Goal: Information Seeking & Learning: Learn about a topic

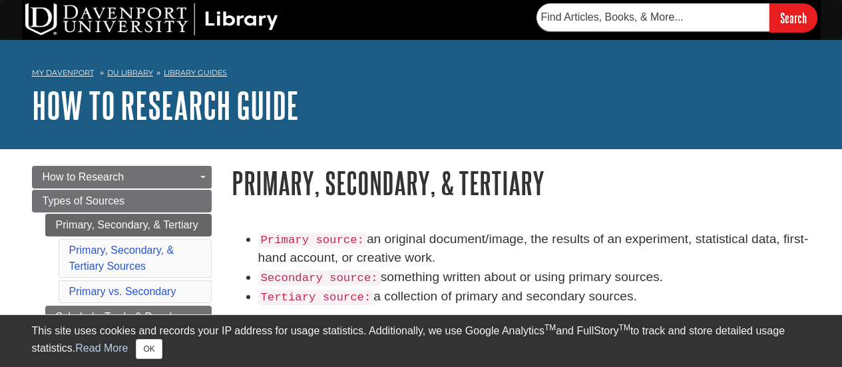
scroll to position [92, 0]
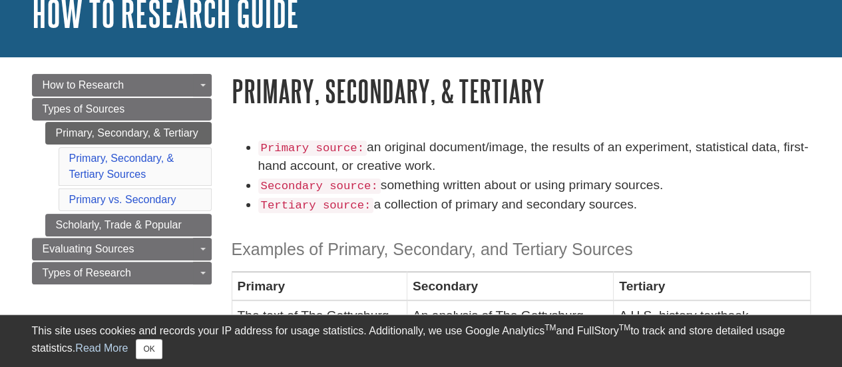
click at [382, 235] on caption "Examples of Primary, Secondary, and Tertiary Sources" at bounding box center [521, 246] width 579 height 50
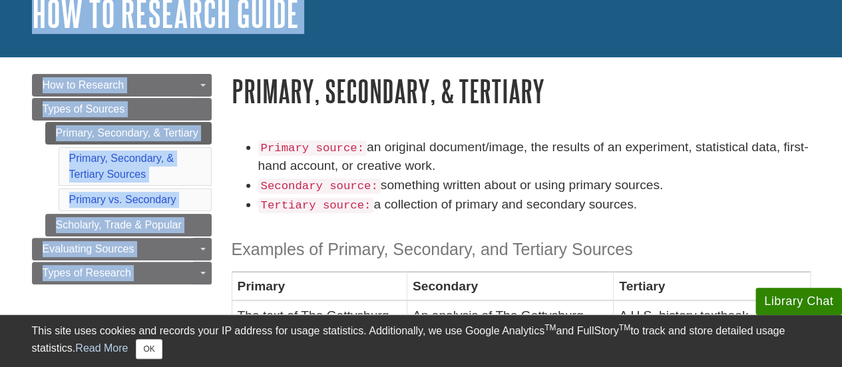
scroll to position [105, 0]
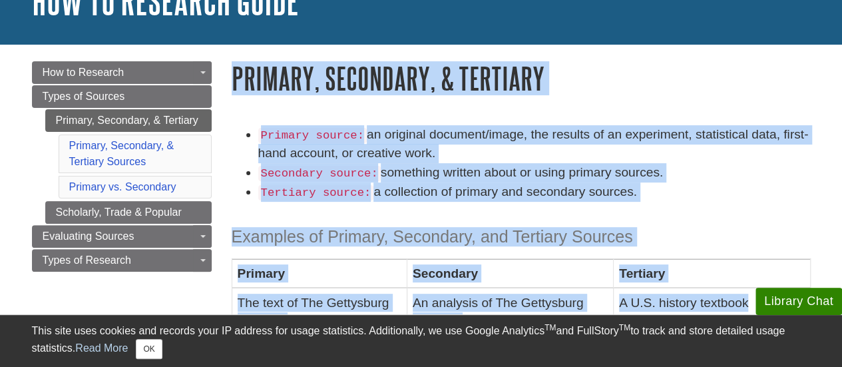
drag, startPoint x: 233, startPoint y: 89, endPoint x: 624, endPoint y: 252, distance: 423.3
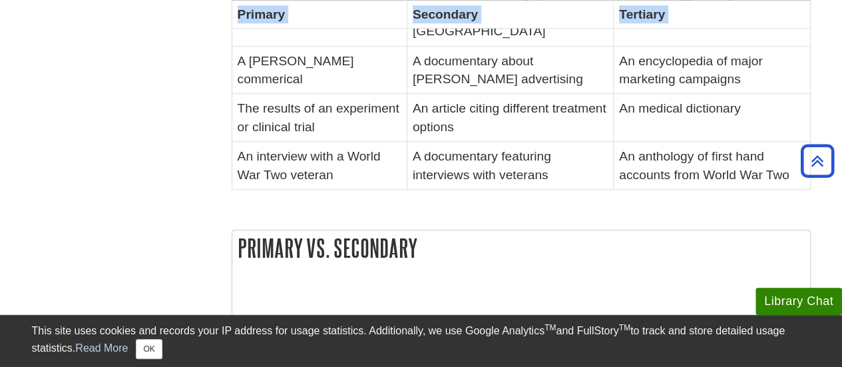
scroll to position [371, 0]
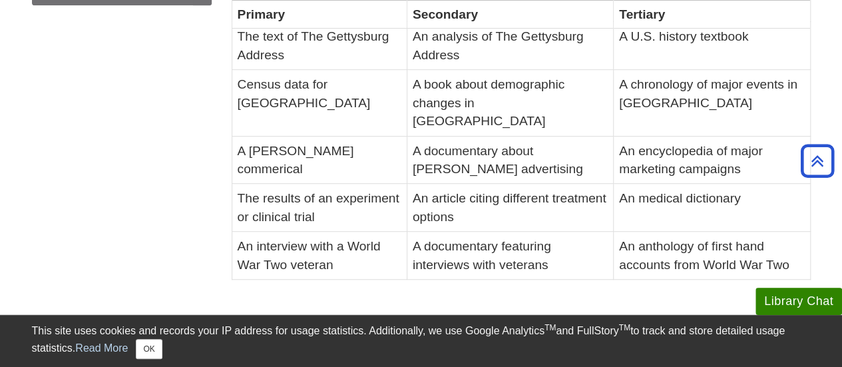
click at [532, 260] on div "Primary source: an original document/image, the results of an experiment, stati…" at bounding box center [521, 76] width 579 height 435
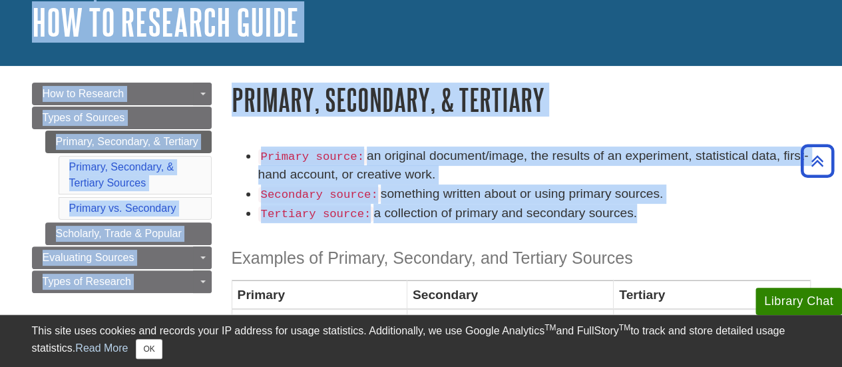
scroll to position [0, 0]
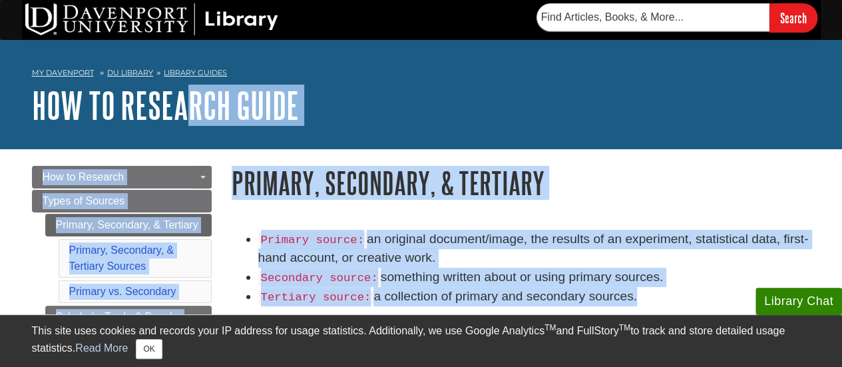
drag, startPoint x: 613, startPoint y: 260, endPoint x: 193, endPoint y: 138, distance: 437.0
copy body "rch Guide Menu How to Research Toggle Dropdown Getting Started Research Terms S…"
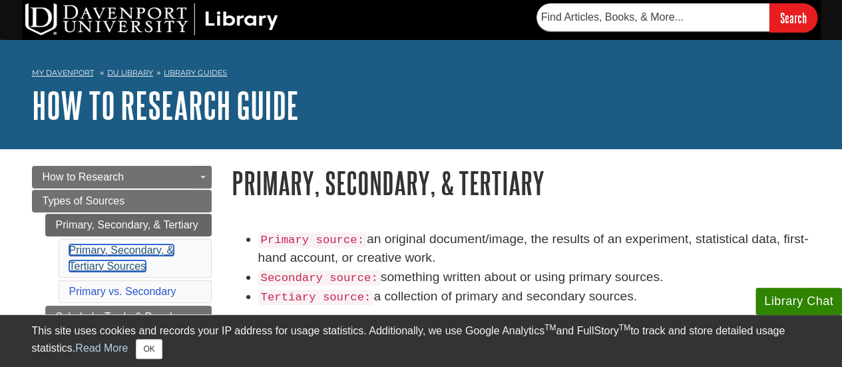
click at [148, 244] on link "Primary, Secondary, & Tertiary Sources" at bounding box center [121, 257] width 105 height 27
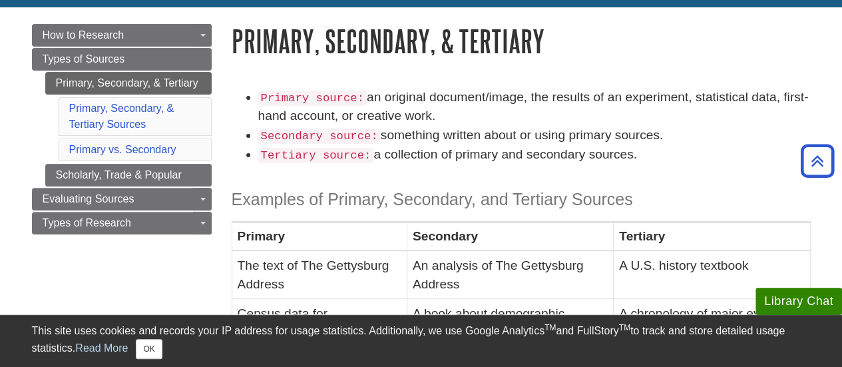
scroll to position [97, 0]
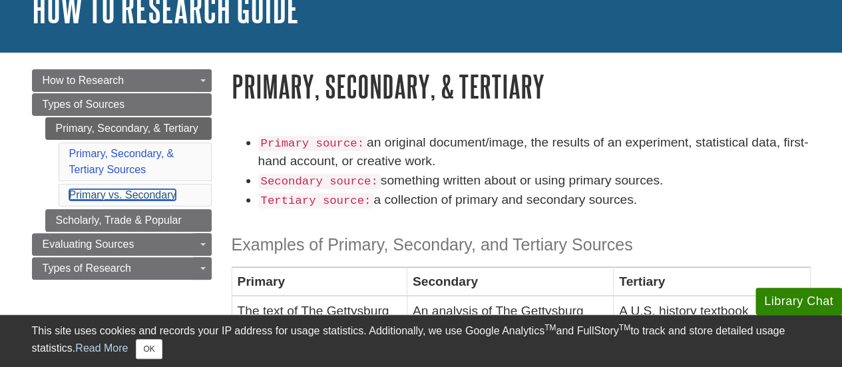
click at [139, 194] on link "Primary vs. Secondary" at bounding box center [122, 194] width 107 height 11
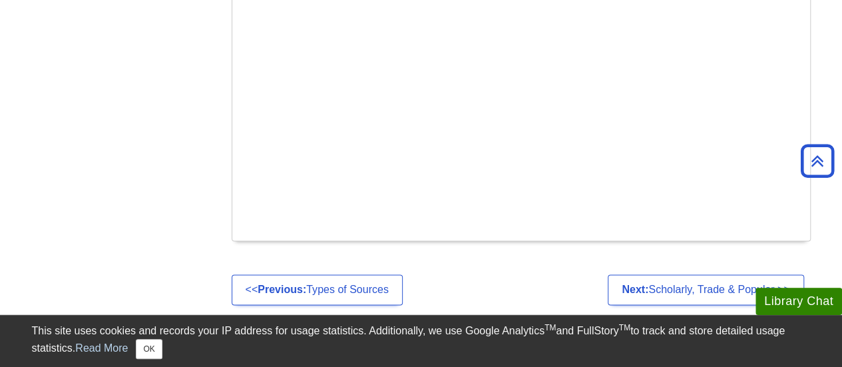
scroll to position [870, 0]
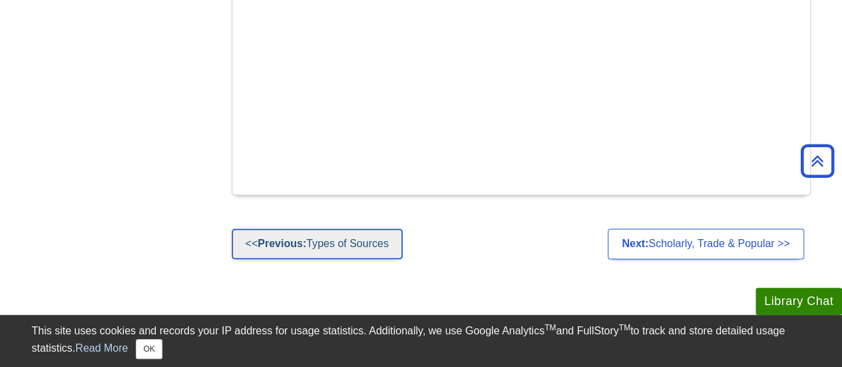
click at [320, 228] on link "<< Previous: Types of Sources" at bounding box center [317, 243] width 171 height 31
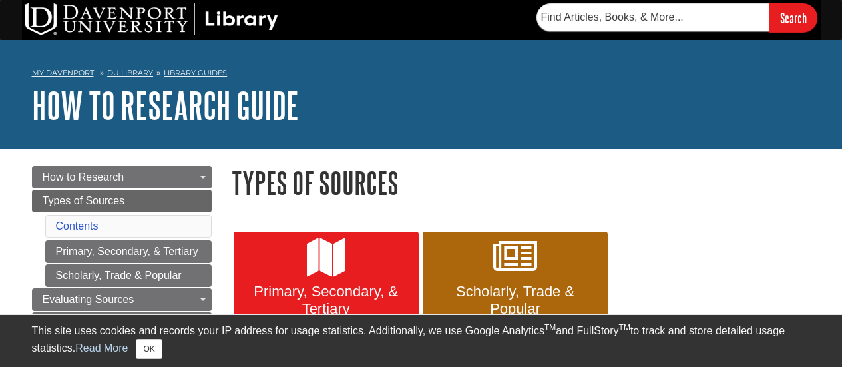
scroll to position [133, 0]
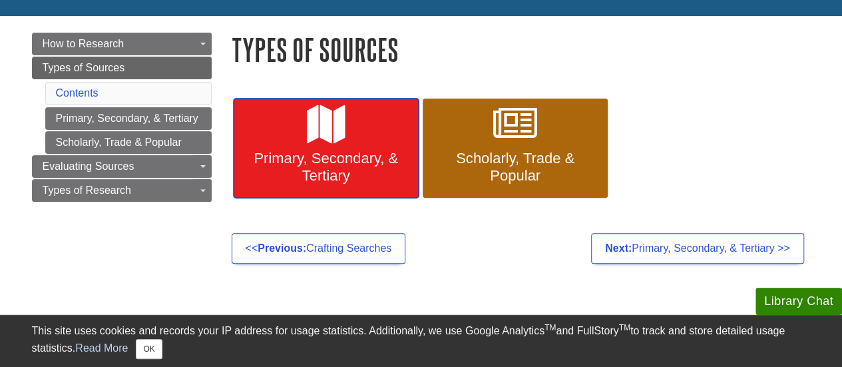
click at [322, 147] on link "Primary, Secondary, & Tertiary" at bounding box center [326, 149] width 185 height 100
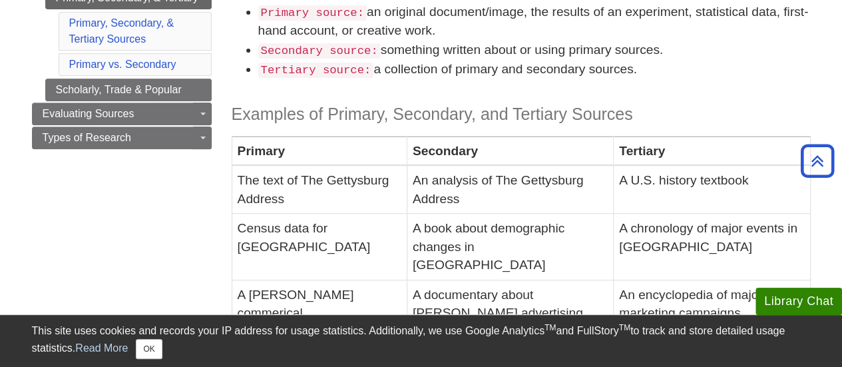
scroll to position [133, 0]
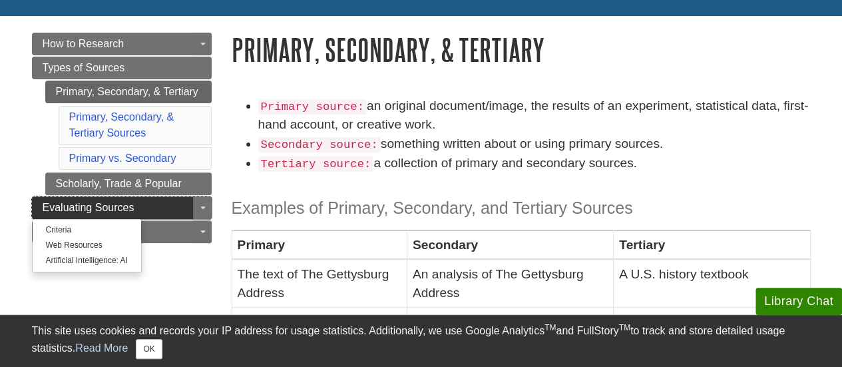
click at [121, 206] on span "Evaluating Sources" at bounding box center [89, 207] width 92 height 11
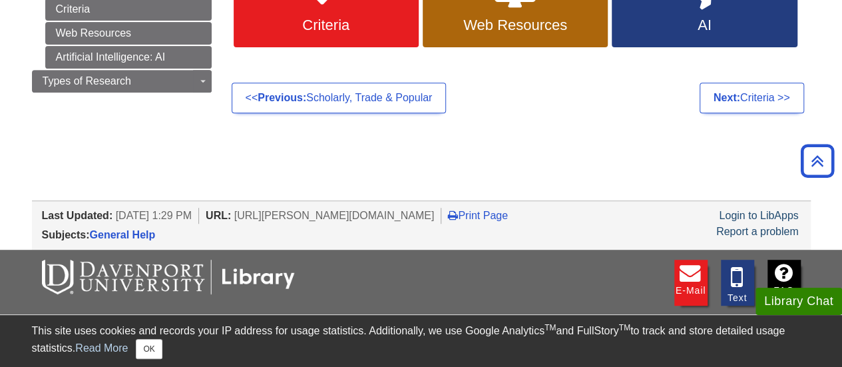
scroll to position [67, 0]
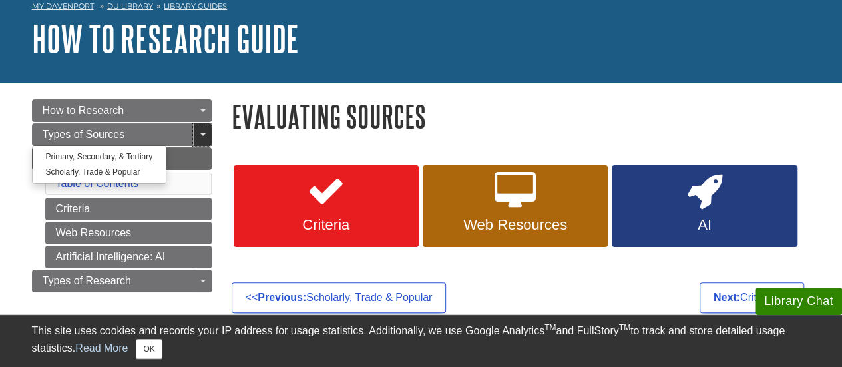
click at [197, 135] on link "Toggle Dropdown" at bounding box center [202, 134] width 19 height 23
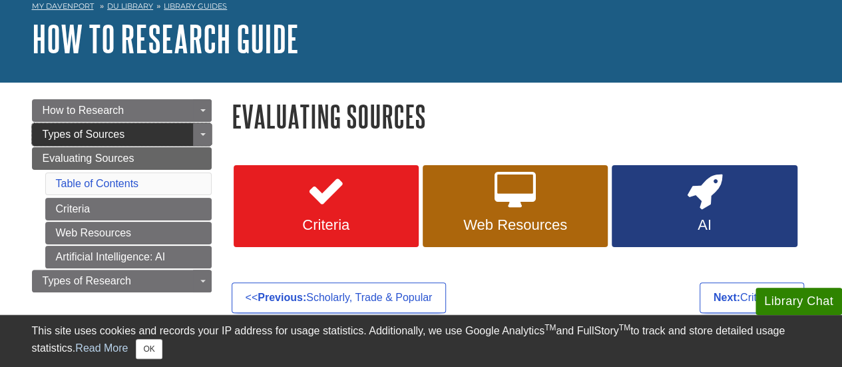
click at [160, 133] on link "Types of Sources" at bounding box center [122, 134] width 180 height 23
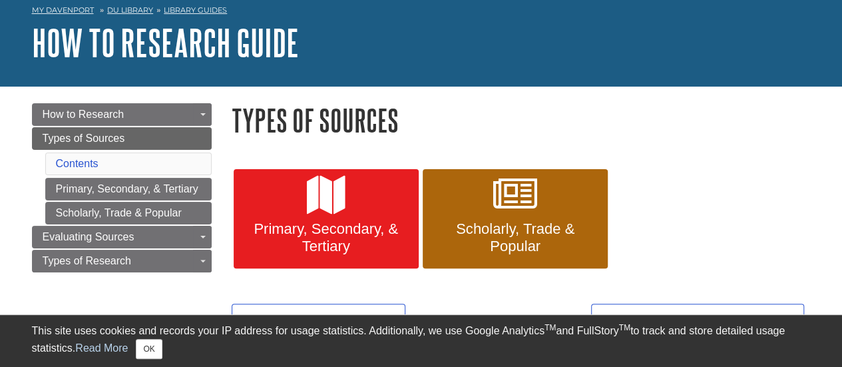
scroll to position [133, 0]
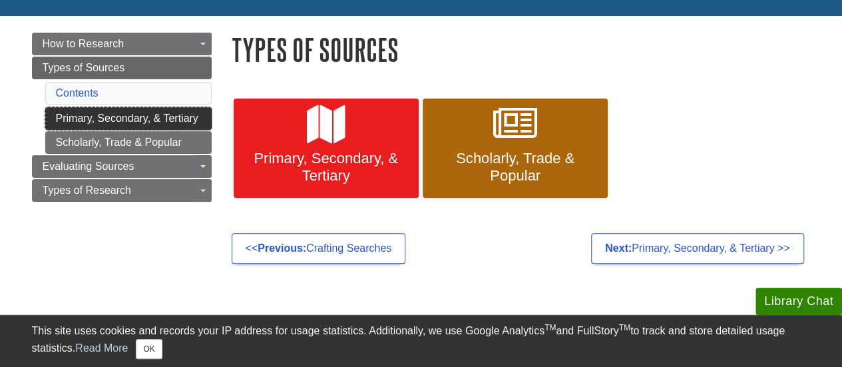
click at [129, 123] on link "Primary, Secondary, & Tertiary" at bounding box center [128, 118] width 166 height 23
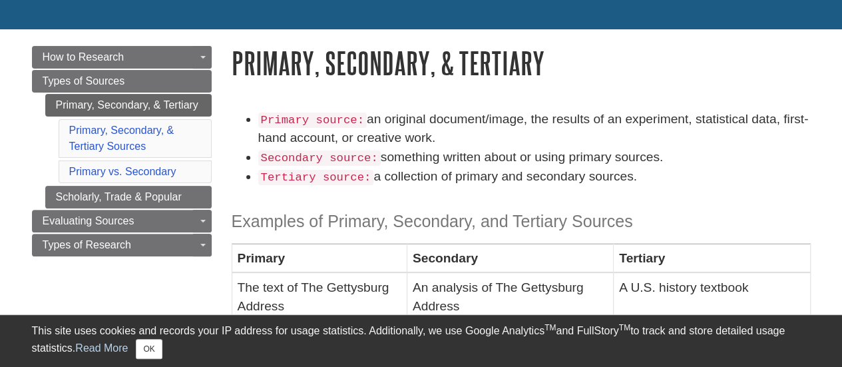
scroll to position [200, 0]
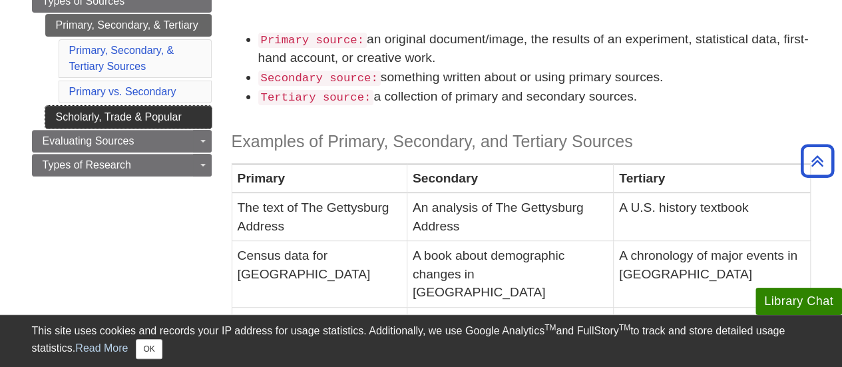
click at [169, 118] on link "Scholarly, Trade & Popular" at bounding box center [128, 117] width 166 height 23
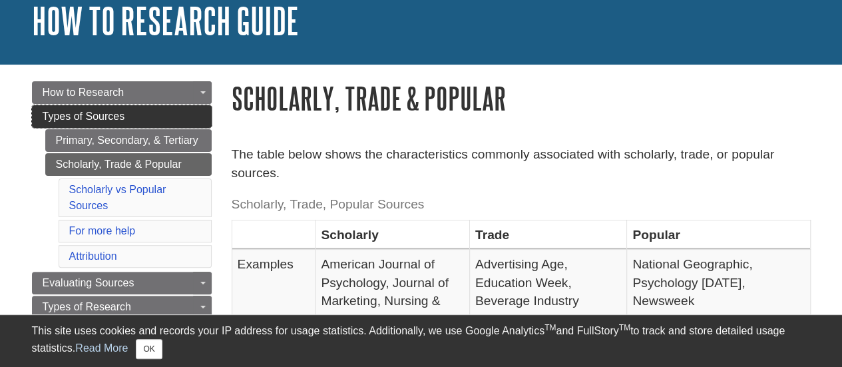
scroll to position [133, 0]
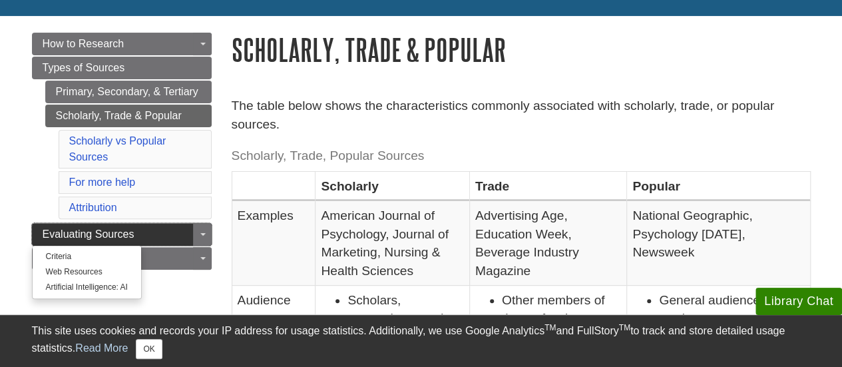
click at [160, 232] on link "Evaluating Sources" at bounding box center [122, 234] width 180 height 23
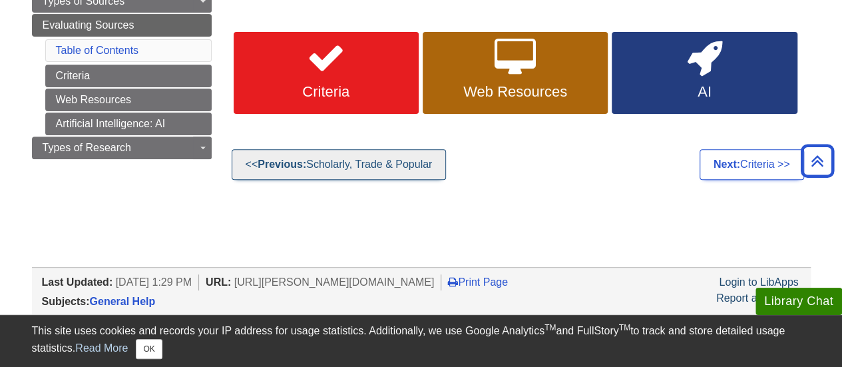
scroll to position [67, 0]
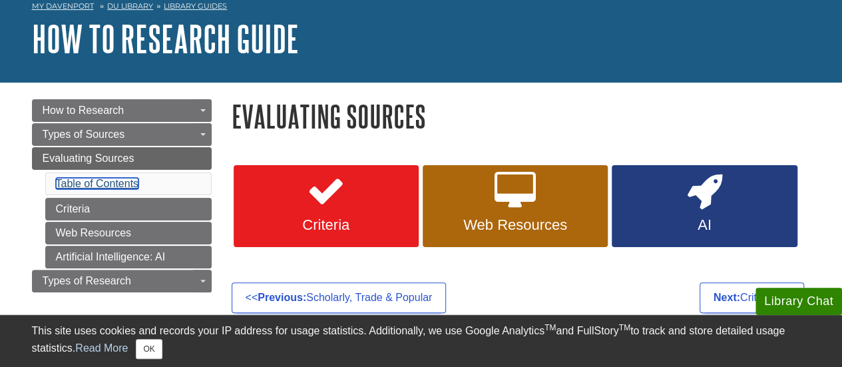
click at [109, 182] on link "Table of Contents" at bounding box center [97, 183] width 83 height 11
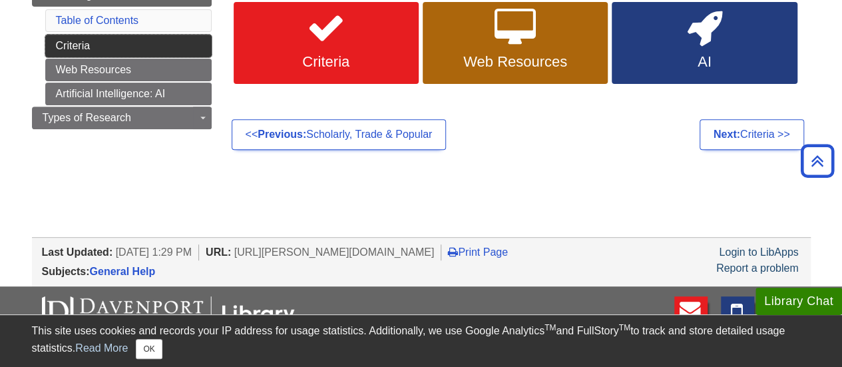
click at [108, 47] on link "Criteria" at bounding box center [128, 46] width 166 height 23
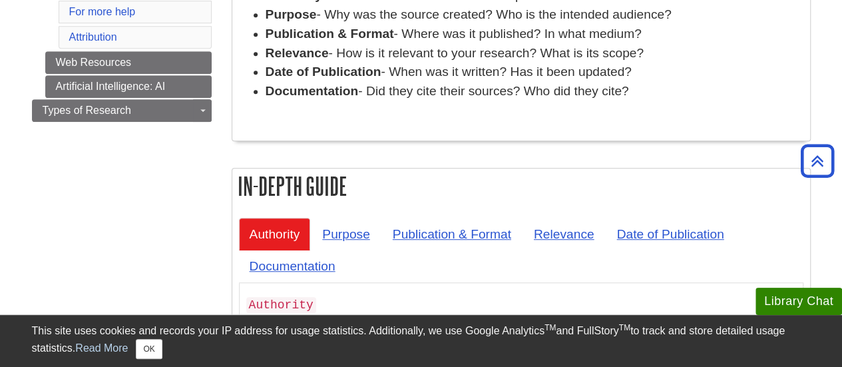
scroll to position [200, 0]
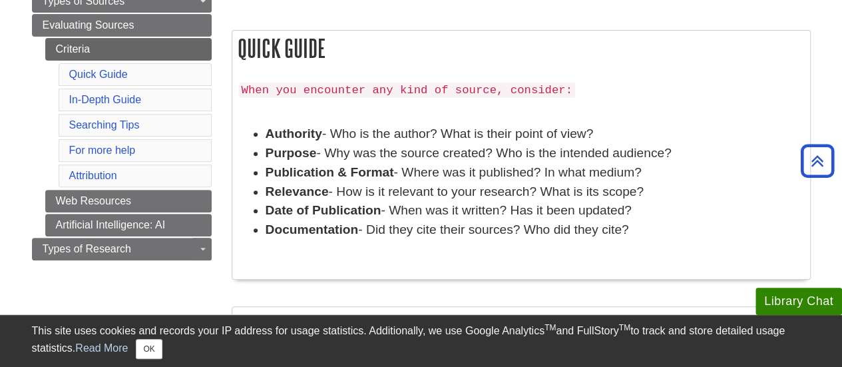
drag, startPoint x: 242, startPoint y: 49, endPoint x: 655, endPoint y: 236, distance: 453.5
click at [655, 236] on div "Quick Guide When you encounter any kind of source, consider: Authority - Who is…" at bounding box center [521, 155] width 579 height 250
drag, startPoint x: 372, startPoint y: 146, endPoint x: 347, endPoint y: 46, distance: 103.5
click at [356, 48] on h2 "Quick Guide" at bounding box center [521, 48] width 578 height 35
click at [232, 41] on div "Quick Guide When you encounter any kind of source, consider: Authority - Who is…" at bounding box center [521, 155] width 579 height 250
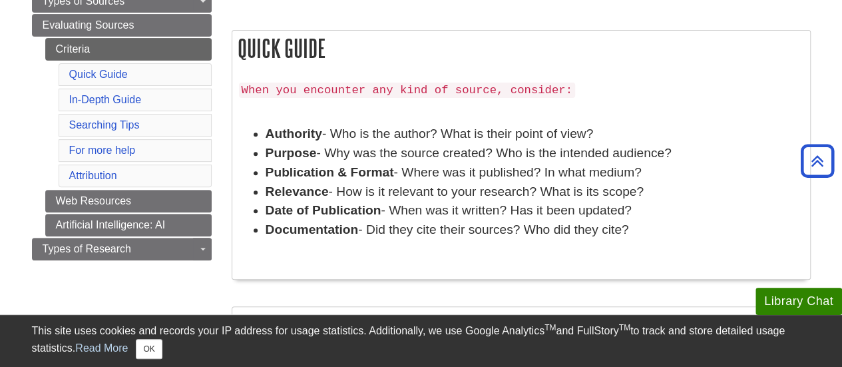
click at [242, 41] on h2 "Quick Guide" at bounding box center [521, 48] width 578 height 35
drag, startPoint x: 238, startPoint y: 42, endPoint x: 411, endPoint y: 134, distance: 196.0
click at [643, 208] on div "Quick Guide When you encounter any kind of source, consider: Authority - Who is…" at bounding box center [521, 155] width 579 height 250
click at [382, 185] on div "Relevance - How is it relevant to your research? What is its scope?" at bounding box center [535, 191] width 538 height 19
drag, startPoint x: 238, startPoint y: 49, endPoint x: 533, endPoint y: 214, distance: 337.5
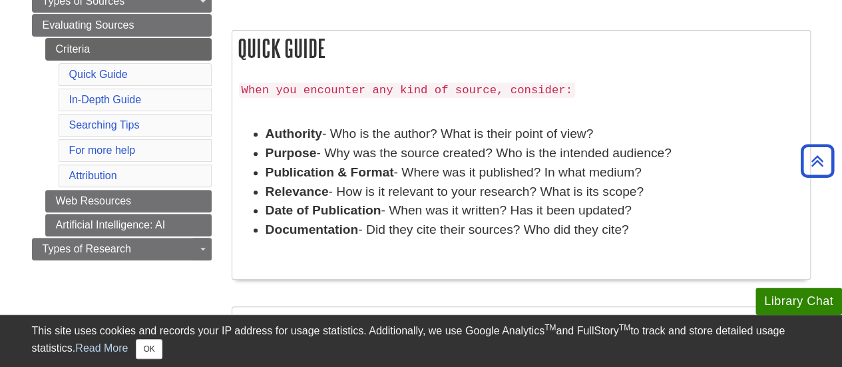
click at [658, 242] on div "Quick Guide When you encounter any kind of source, consider: Authority - Who is…" at bounding box center [521, 155] width 579 height 250
copy div "Quick Guide When you encounter any kind of source, consider: Authority - Who is…"
click at [256, 119] on div "When you encounter any kind of source, consider: Authority - Who is the author?…" at bounding box center [521, 176] width 565 height 192
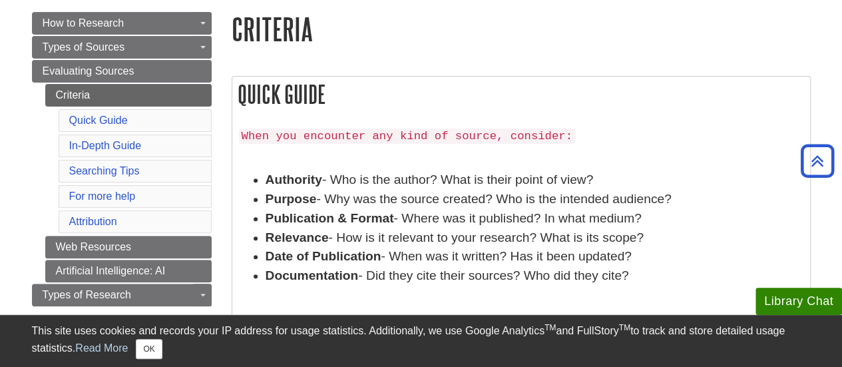
scroll to position [133, 0]
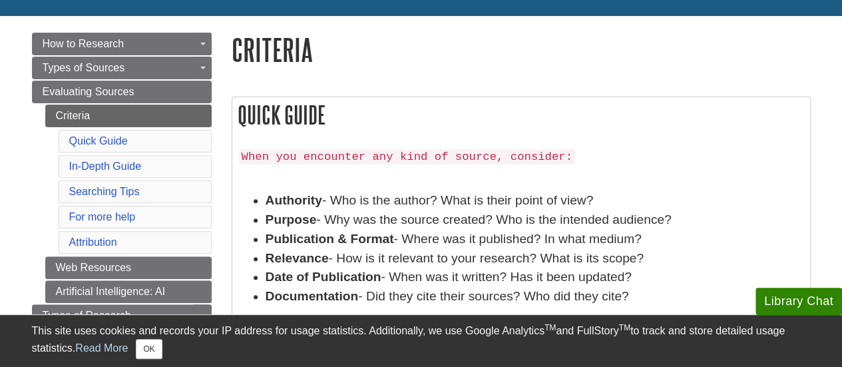
click at [124, 148] on li "Quick Guide" at bounding box center [135, 141] width 153 height 23
click at [124, 168] on link "In-Depth Guide" at bounding box center [105, 165] width 73 height 11
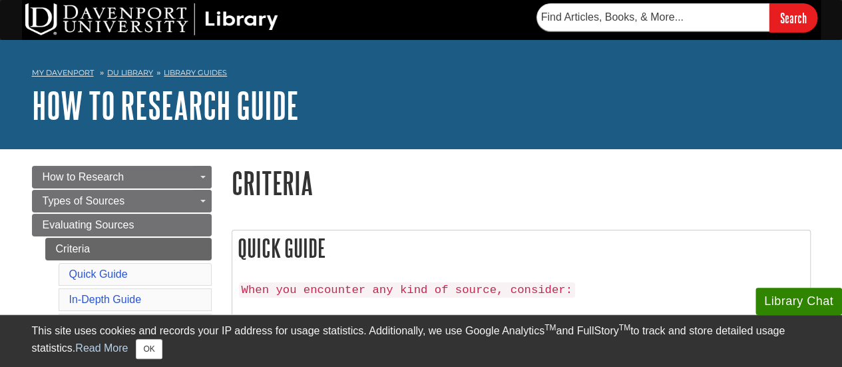
scroll to position [133, 0]
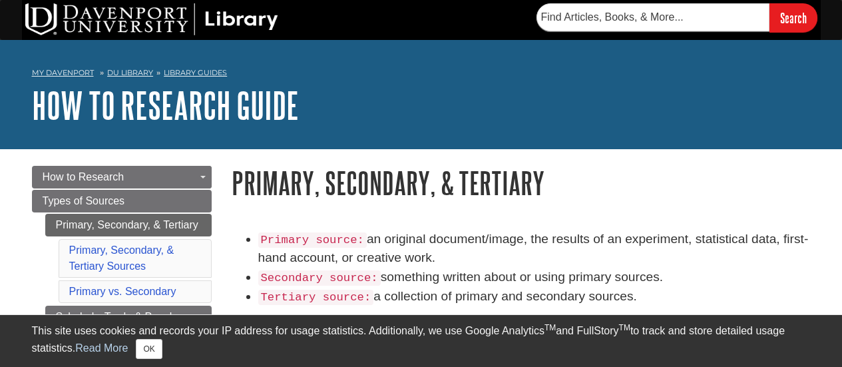
scroll to position [200, 0]
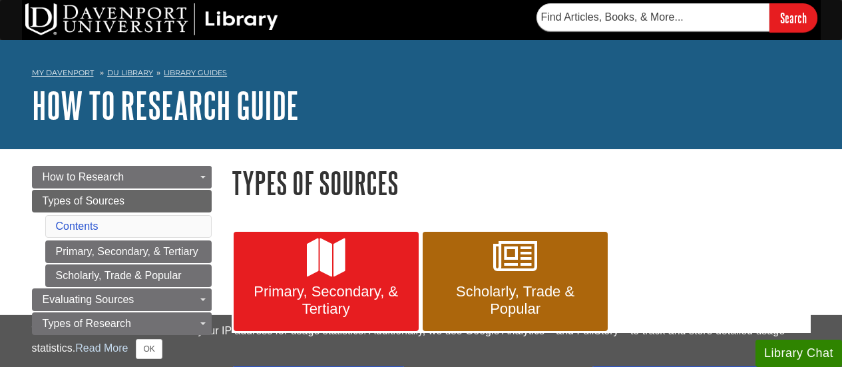
scroll to position [133, 0]
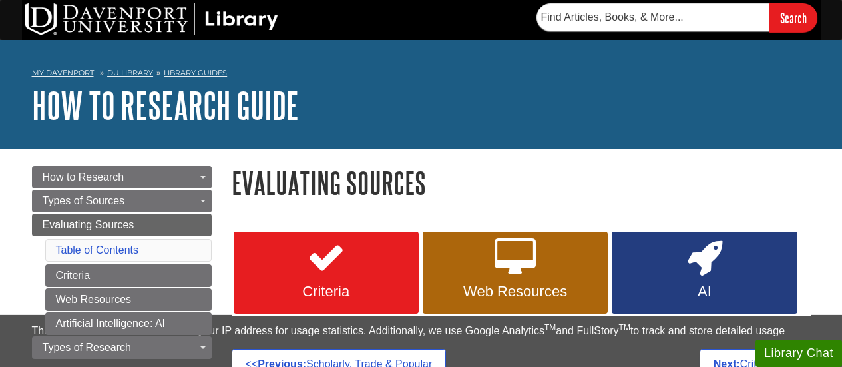
scroll to position [67, 0]
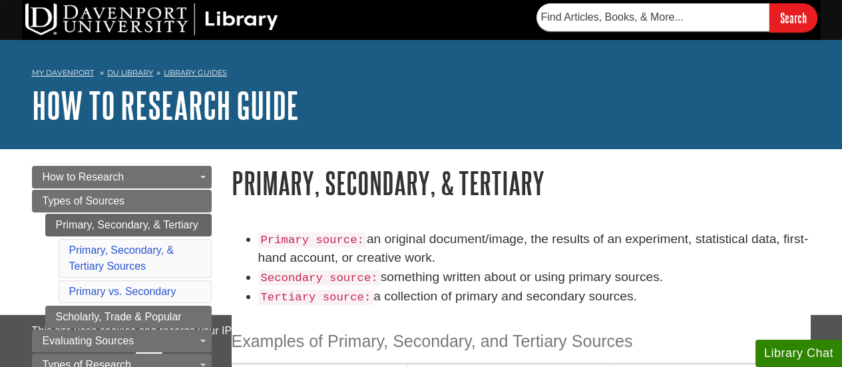
scroll to position [133, 0]
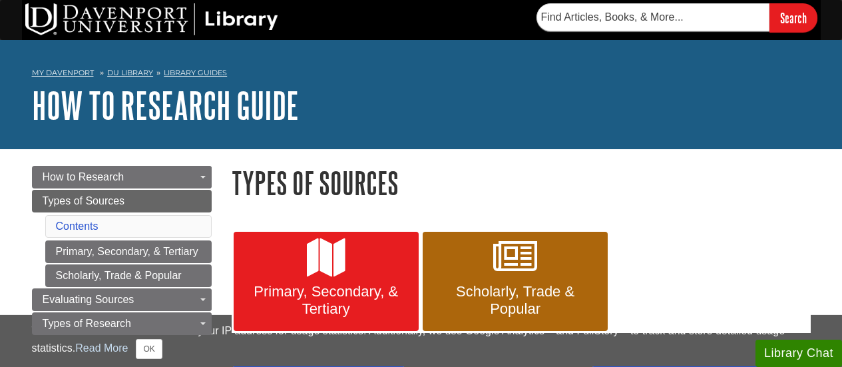
scroll to position [133, 0]
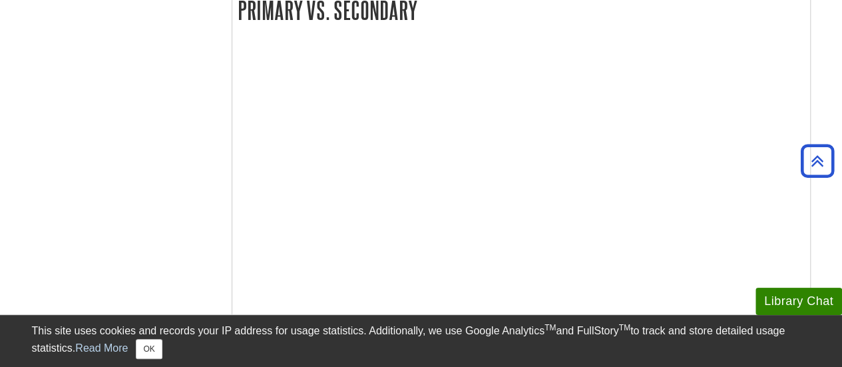
scroll to position [696, 0]
